Goal: Register for event/course

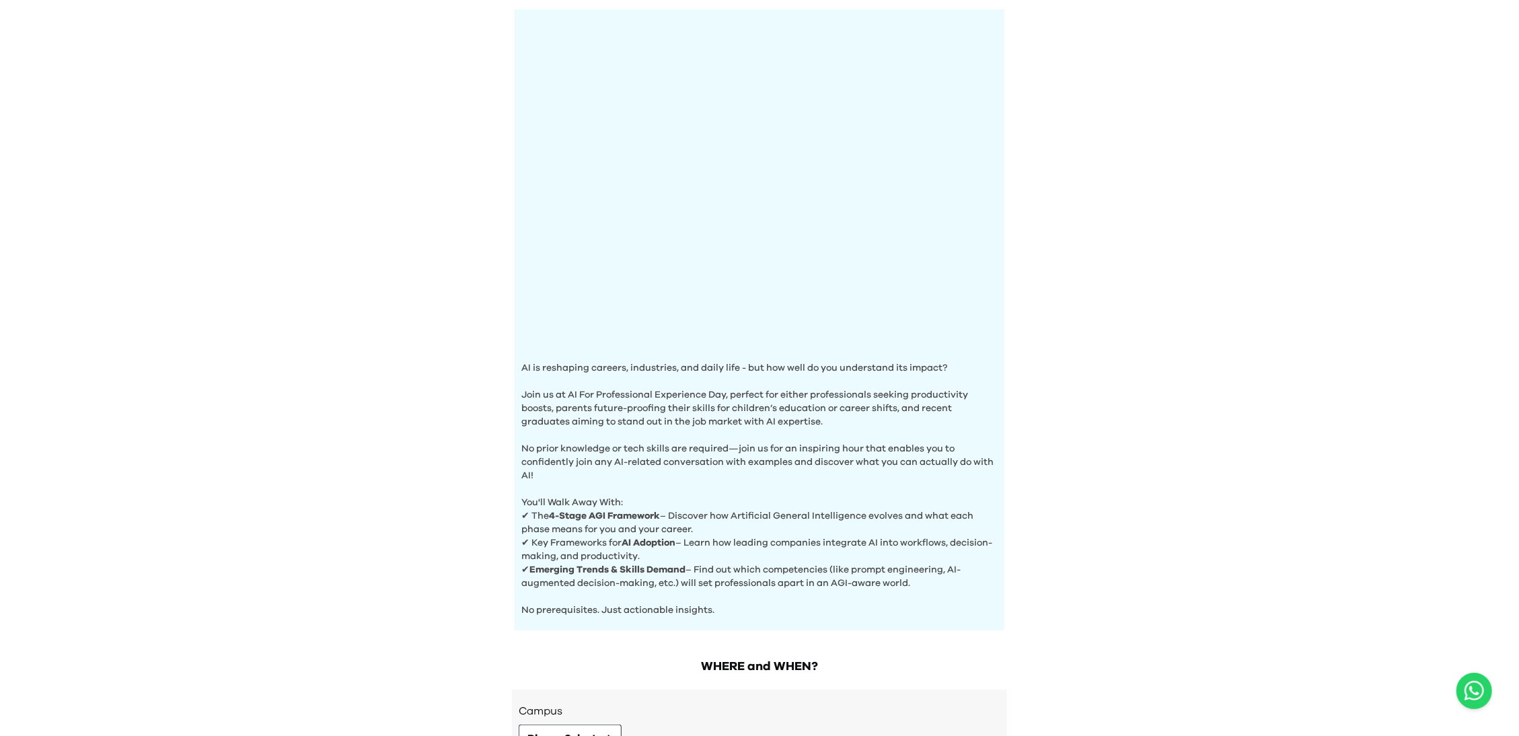
scroll to position [251, 0]
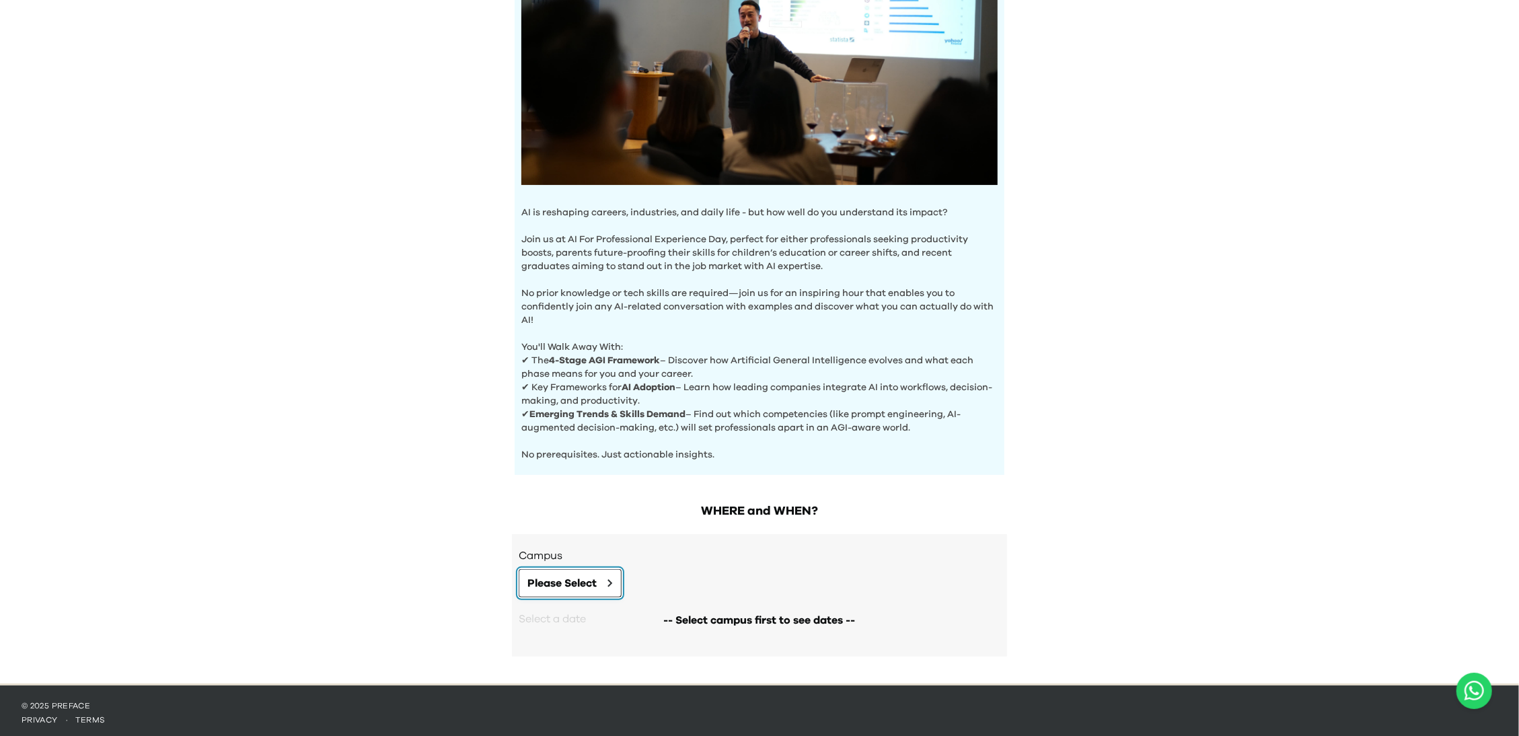
click at [603, 587] on button "Please Select" at bounding box center [570, 583] width 103 height 28
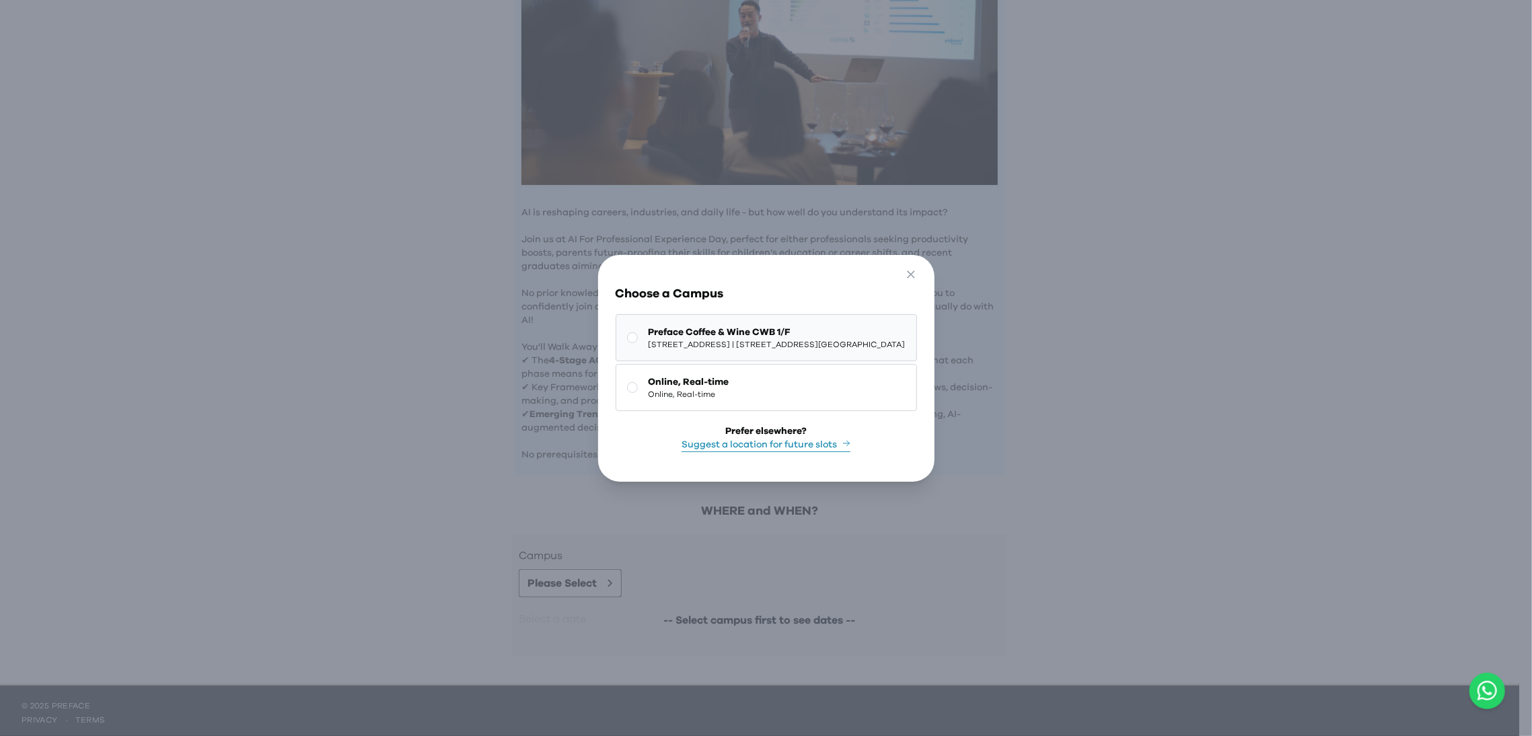
click at [616, 323] on button "Preface Coffee & Wine CWB 1/F 1/F, [STREET_ADDRESS] | [STREET_ADDRESS][GEOGRAPH…" at bounding box center [766, 337] width 301 height 47
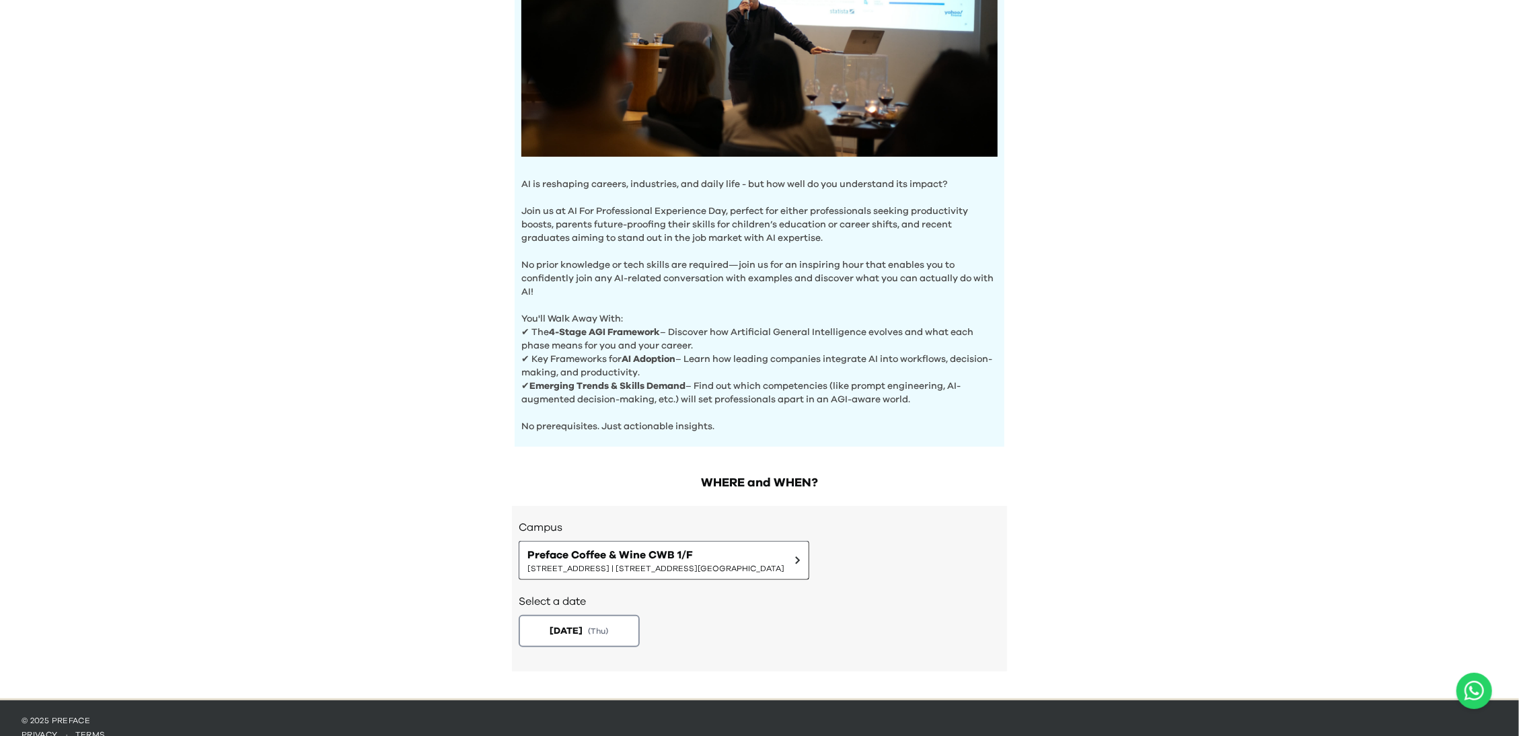
scroll to position [293, 0]
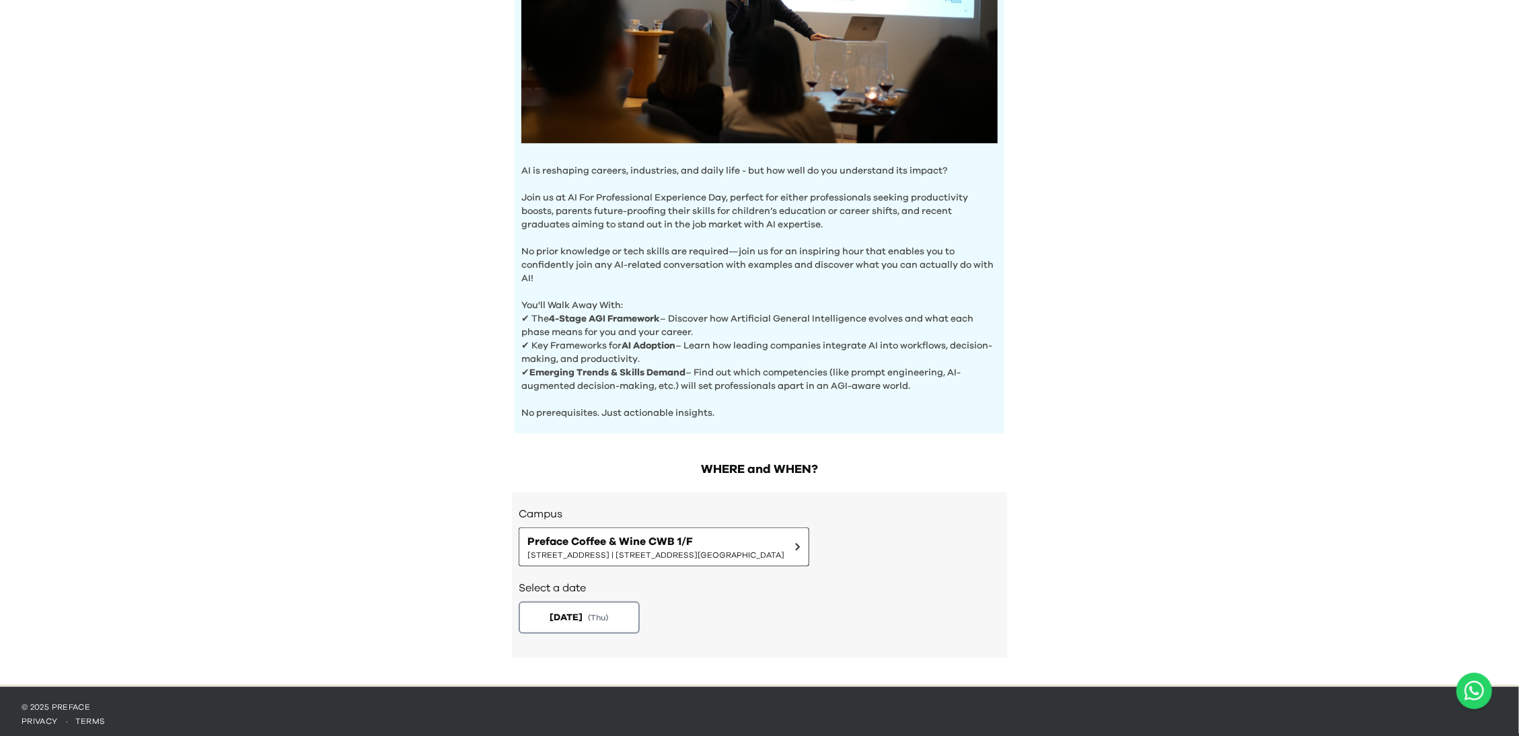
click at [1101, 430] on div "AI Experience Day AI is reshaping careers, industries, and daily life - but how…" at bounding box center [759, 196] width 1519 height 978
click at [684, 605] on div "[DATE] ( Thu )" at bounding box center [760, 618] width 482 height 32
click at [606, 612] on span "( Thu )" at bounding box center [600, 617] width 22 height 11
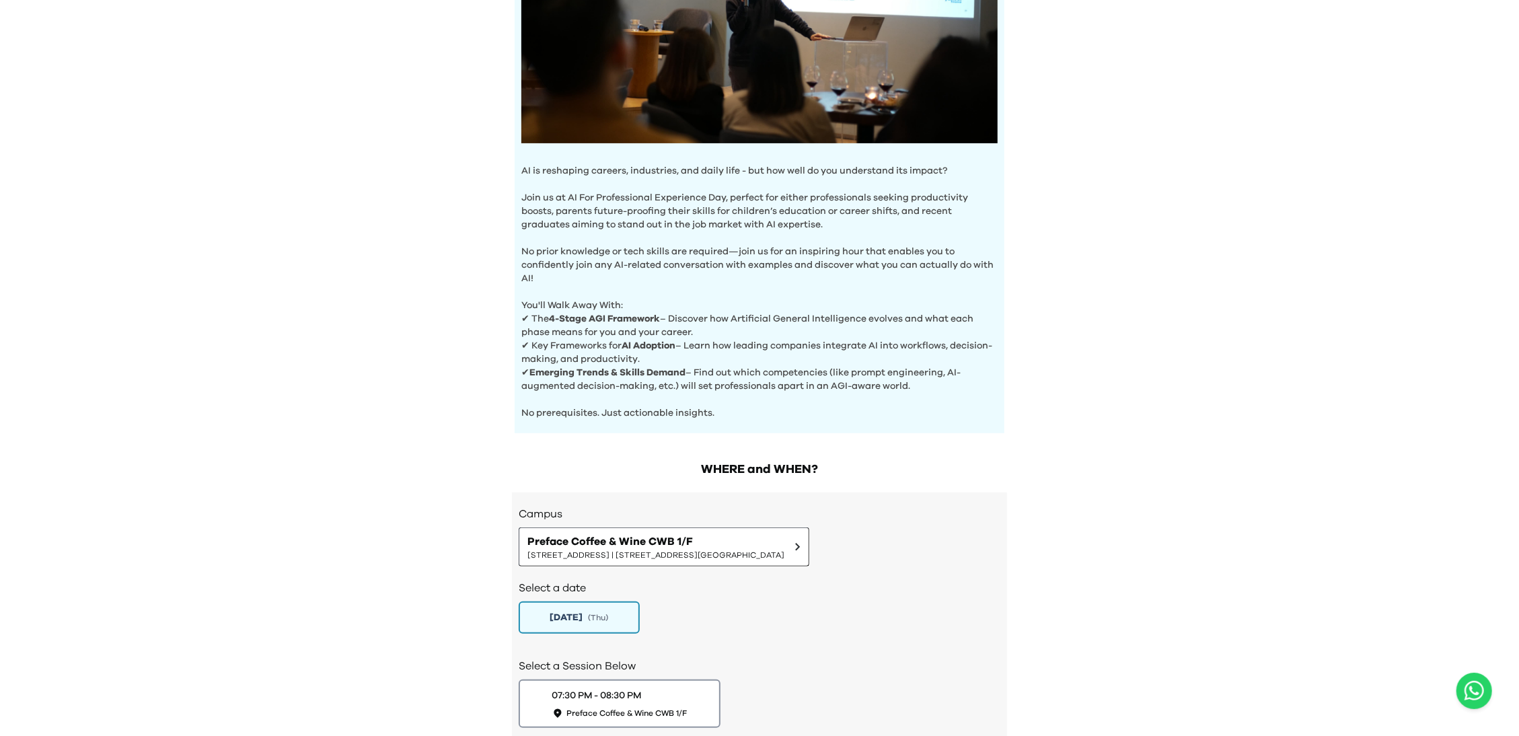
click at [1073, 395] on div "AI Experience Day AI is reshaping careers, industries, and daily life - but how…" at bounding box center [759, 243] width 1519 height 1072
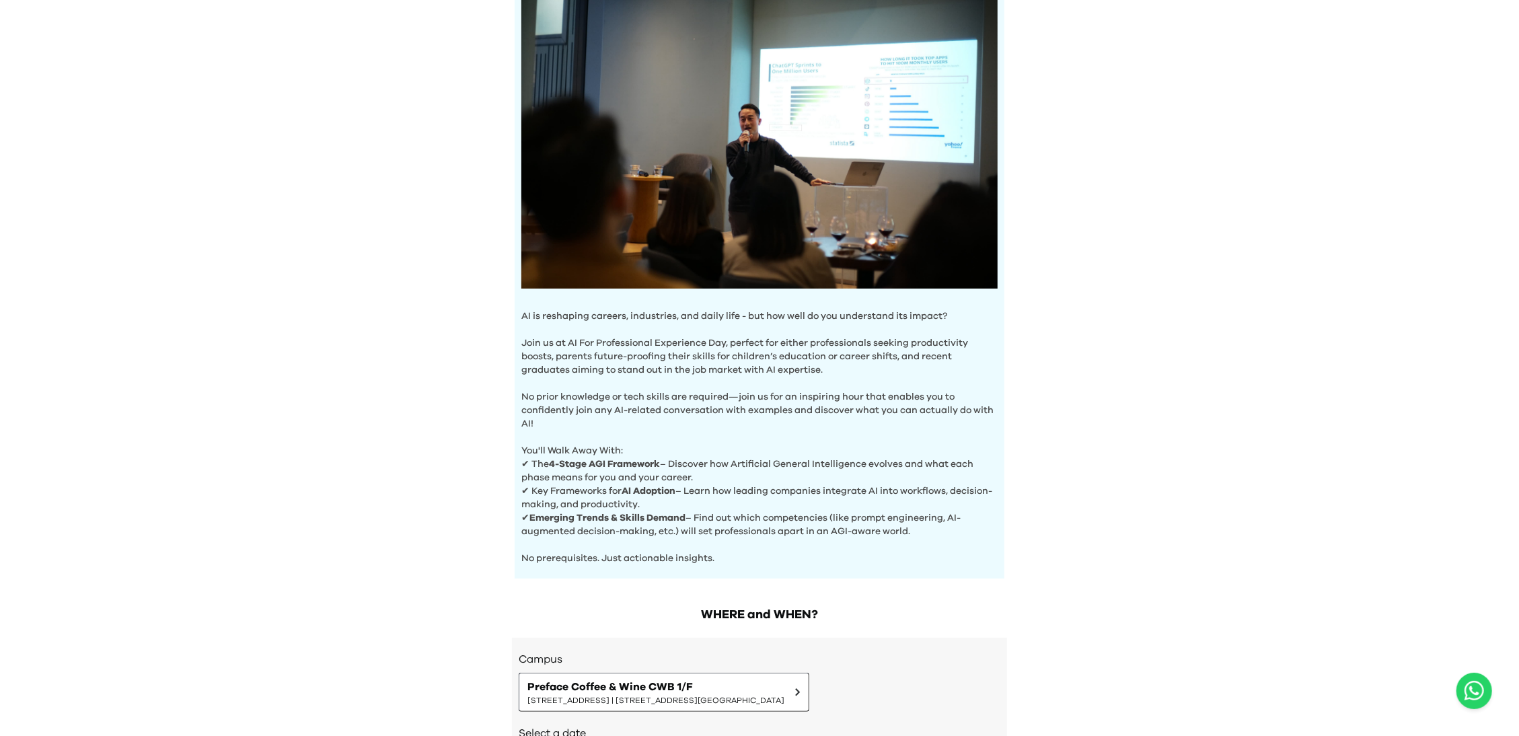
scroll to position [0, 0]
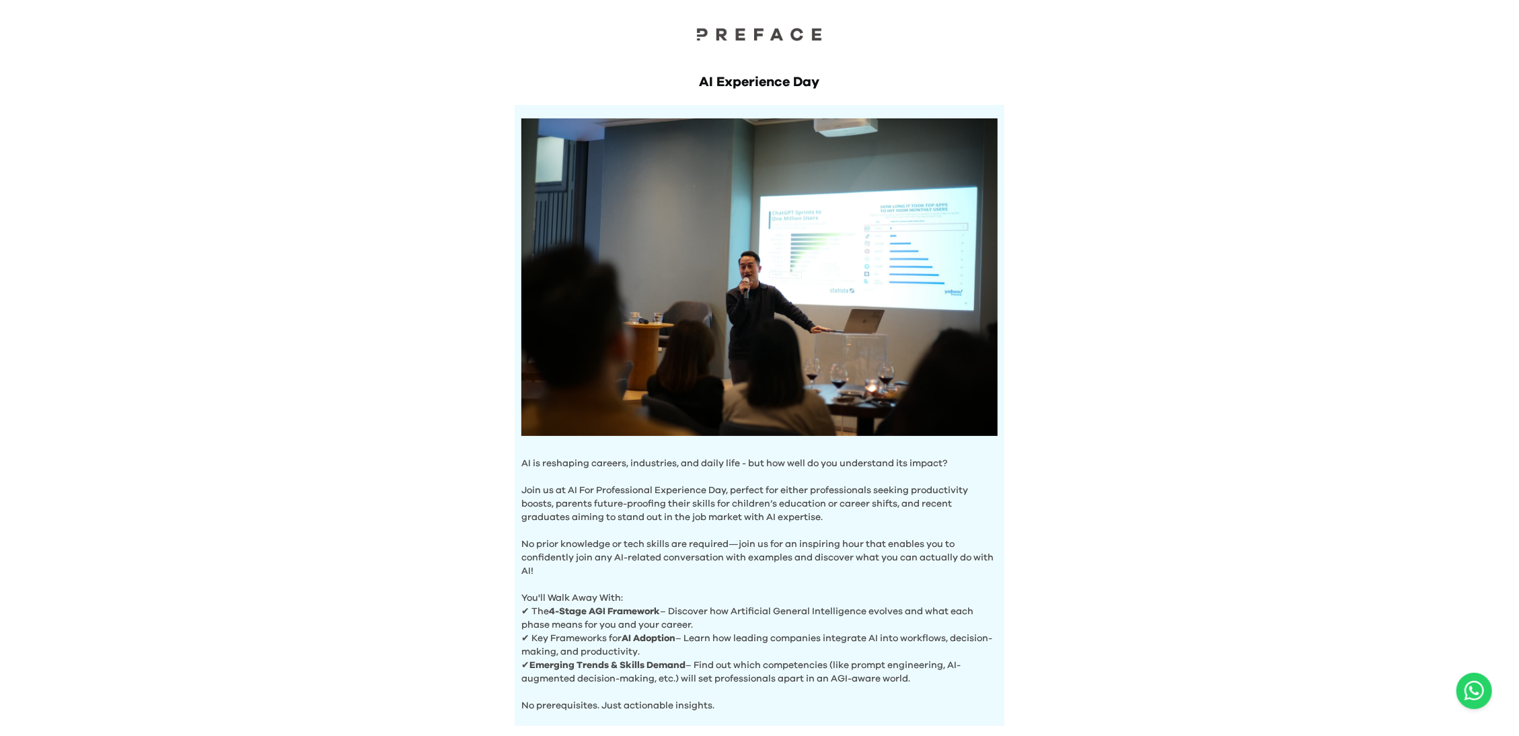
click at [1337, 389] on div "AI Experience Day AI is reshaping careers, industries, and daily life - but how…" at bounding box center [759, 536] width 1519 height 1072
click at [1307, 394] on div "AI Experience Day AI is reshaping careers, industries, and daily life - but how…" at bounding box center [759, 536] width 1519 height 1072
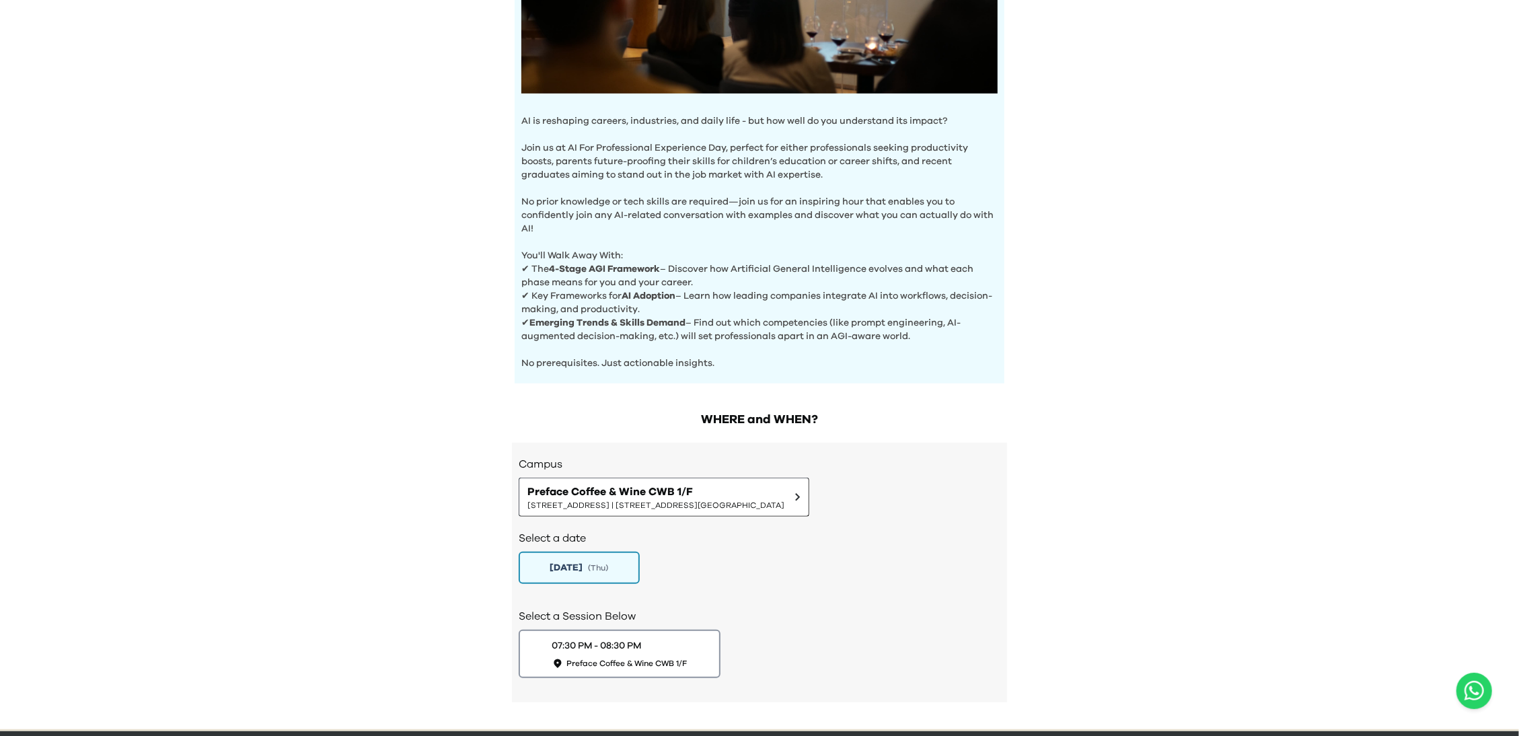
scroll to position [386, 0]
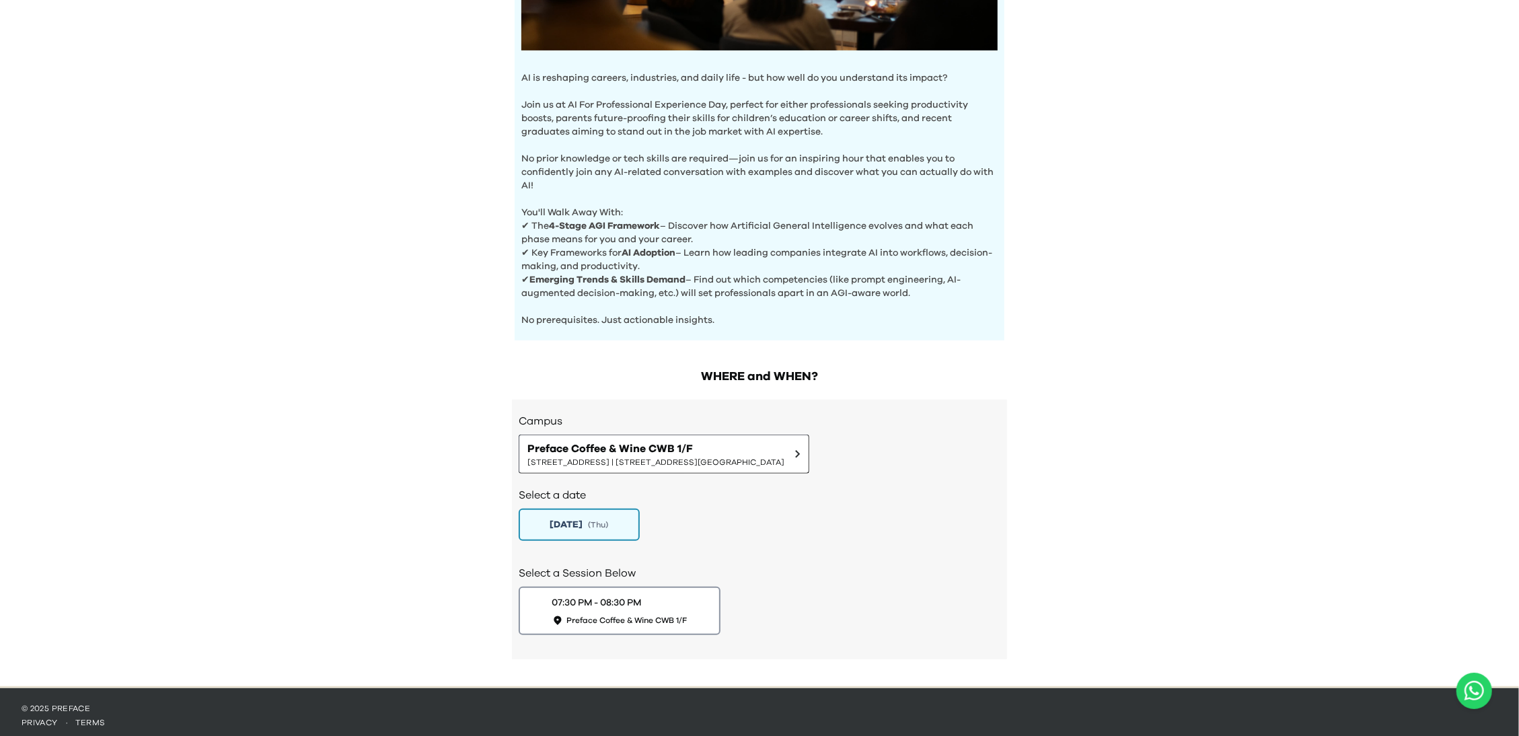
click at [1131, 209] on div "AI Experience Day AI is reshaping careers, industries, and daily life - but how…" at bounding box center [759, 150] width 1519 height 1072
click at [1131, 168] on div "AI Experience Day AI is reshaping careers, industries, and daily life - but how…" at bounding box center [759, 150] width 1519 height 1072
click at [1172, 242] on div "AI Experience Day AI is reshaping careers, industries, and daily life - but how…" at bounding box center [759, 150] width 1519 height 1072
drag, startPoint x: 1172, startPoint y: 242, endPoint x: 1141, endPoint y: 255, distance: 33.8
click at [1141, 255] on div "AI Experience Day AI is reshaping careers, industries, and daily life - but how…" at bounding box center [759, 150] width 1519 height 1072
